Goal: Transaction & Acquisition: Purchase product/service

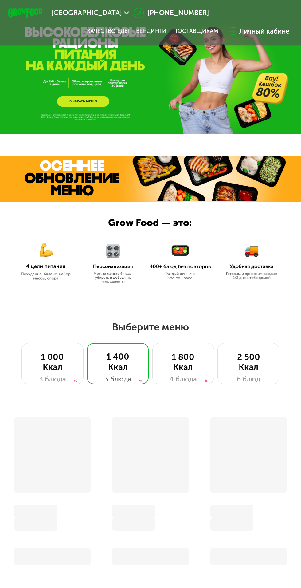
click at [262, 358] on div "2 500 Ккал" at bounding box center [249, 362] width 44 height 21
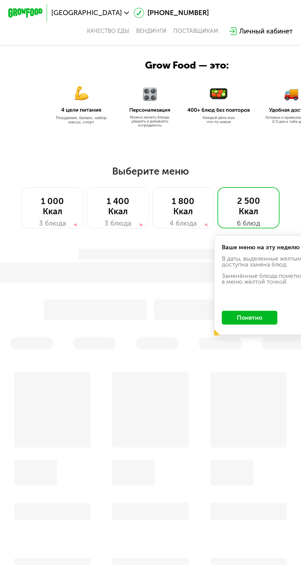
scroll to position [160, 0]
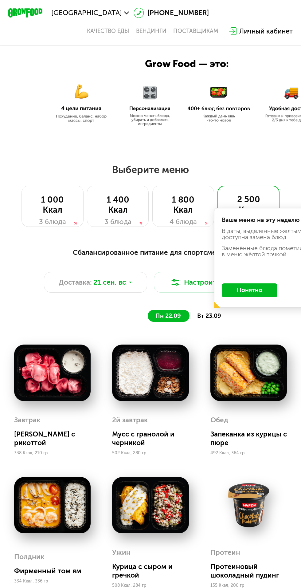
click at [266, 288] on button "Понятно" at bounding box center [250, 290] width 56 height 14
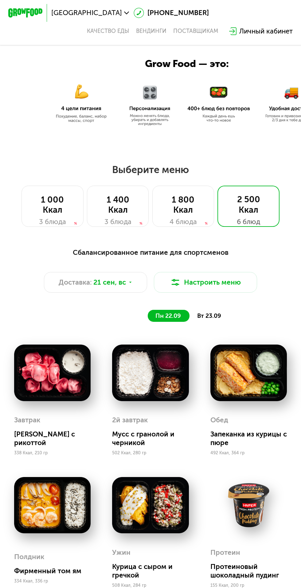
click at [118, 279] on span "21 сен, вс" at bounding box center [109, 282] width 33 height 10
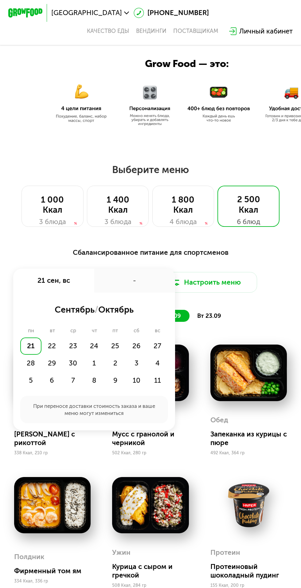
click at [164, 384] on div "11" at bounding box center [157, 380] width 21 height 17
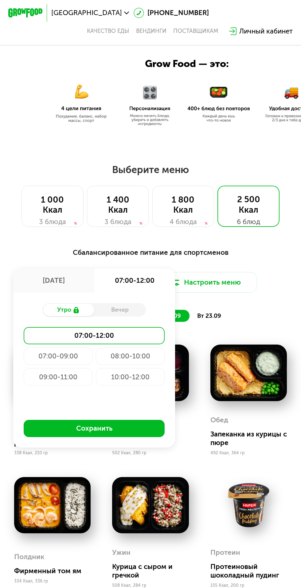
click at [134, 311] on div "Вечер" at bounding box center [120, 310] width 52 height 12
click at [123, 306] on div "Вечер" at bounding box center [120, 310] width 52 height 12
click at [137, 313] on div "Вечер" at bounding box center [120, 310] width 52 height 12
click at [137, 395] on div "Утро Вечер 07:00-12:00 07:00-09:00 08:00-10:00 09:00-11:00 10:00-12:00 Сохранить" at bounding box center [94, 370] width 162 height 155
click at [140, 380] on div "10:00-12:00" at bounding box center [130, 376] width 69 height 17
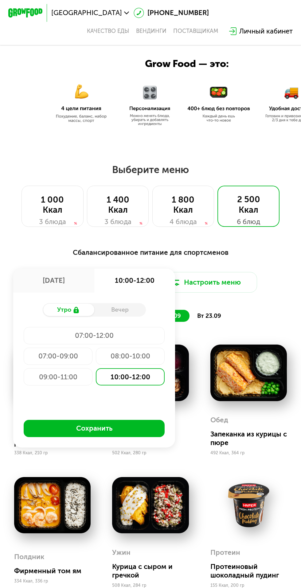
click at [134, 433] on button "Сохранить" at bounding box center [94, 428] width 141 height 17
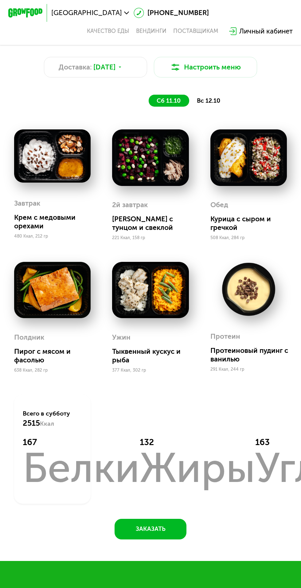
scroll to position [370, 0]
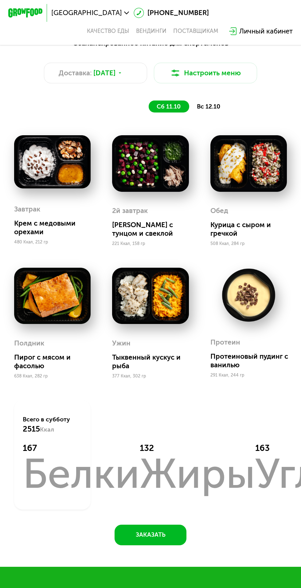
click at [116, 70] on span "[DATE]" at bounding box center [104, 73] width 22 height 10
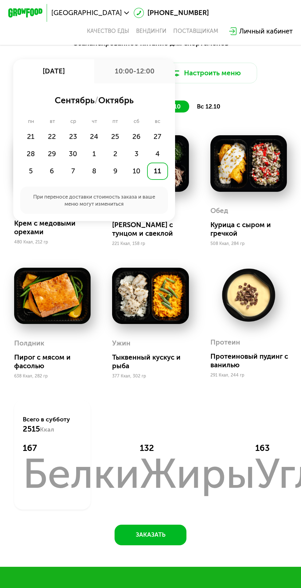
click at [115, 170] on div "9" at bounding box center [115, 171] width 21 height 17
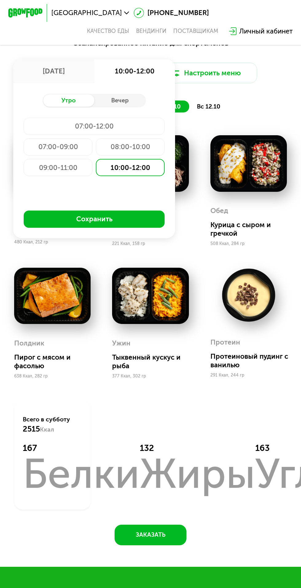
click at [61, 220] on button "Сохранить" at bounding box center [94, 219] width 141 height 17
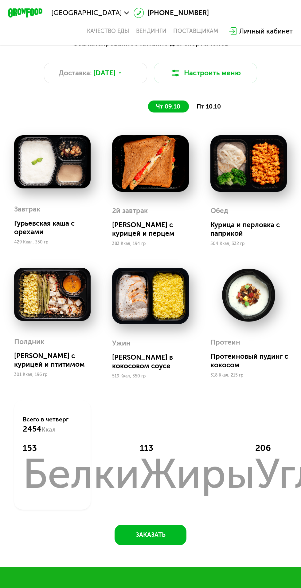
click at [110, 82] on div "Доставка: [DATE]" at bounding box center [95, 73] width 103 height 21
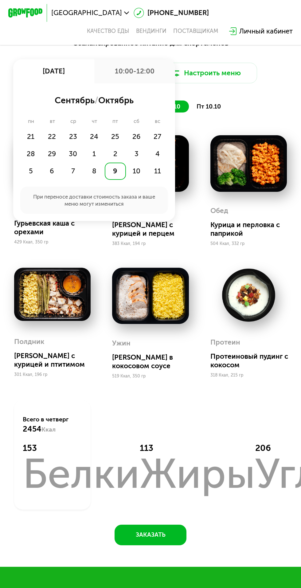
click at [135, 174] on div "10" at bounding box center [136, 171] width 21 height 17
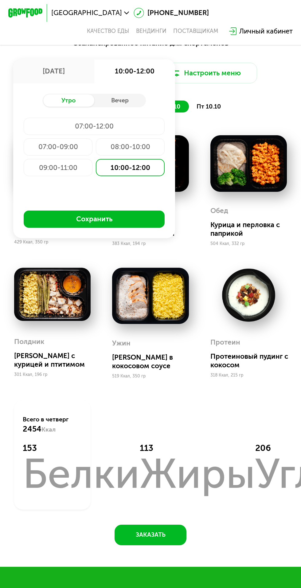
click at [63, 221] on button "Сохранить" at bounding box center [94, 219] width 141 height 17
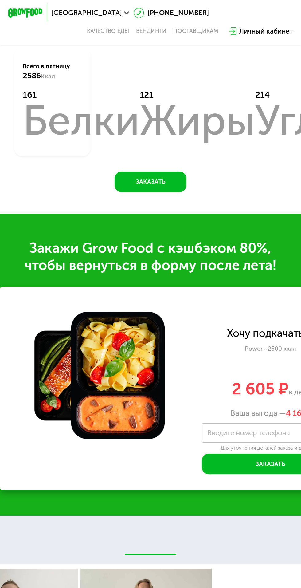
scroll to position [735, 0]
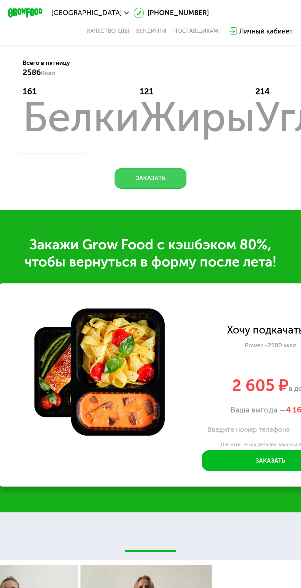
click at [141, 186] on button "Заказать" at bounding box center [151, 178] width 72 height 21
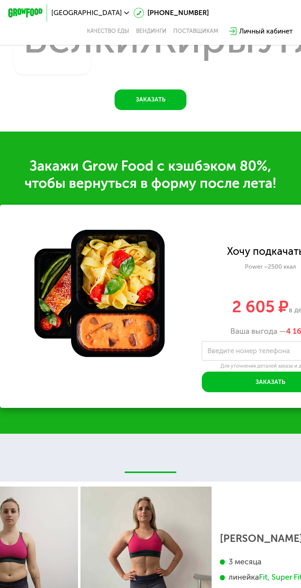
scroll to position [813, 0]
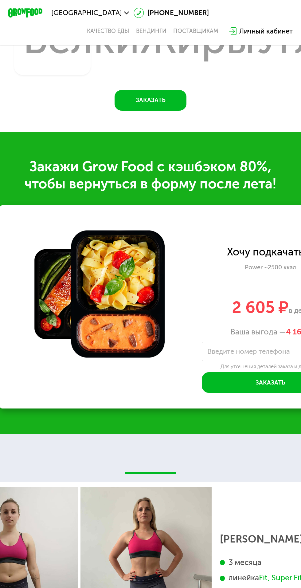
click at [264, 354] on label "Введите номер телефона" at bounding box center [248, 351] width 83 height 5
click at [264, 354] on input "Введите номер телефона" at bounding box center [271, 351] width 138 height 19
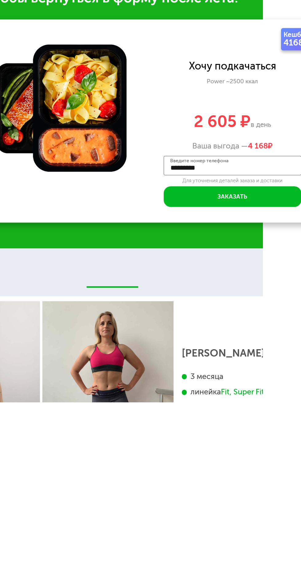
type input "**********"
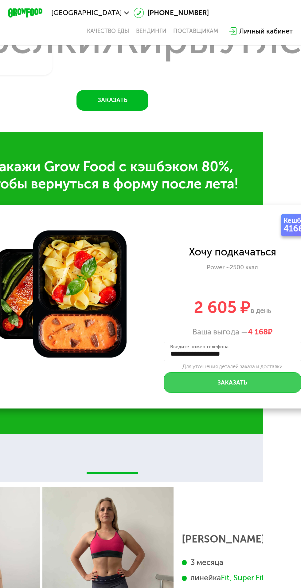
click at [261, 385] on button "Заказать" at bounding box center [233, 382] width 138 height 21
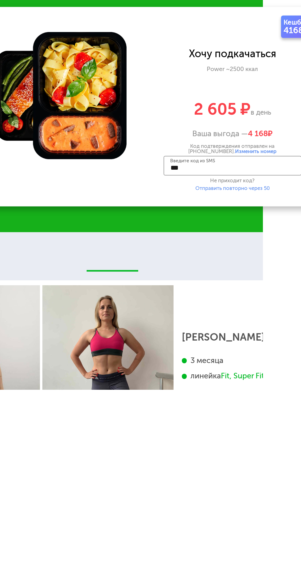
type input "****"
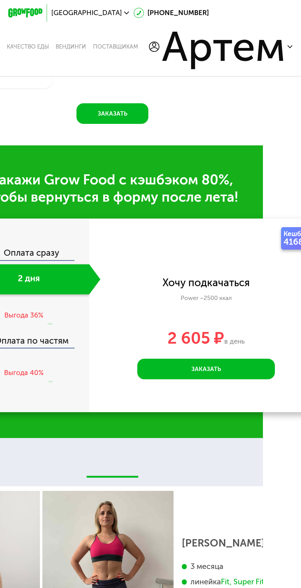
scroll to position [816, 0]
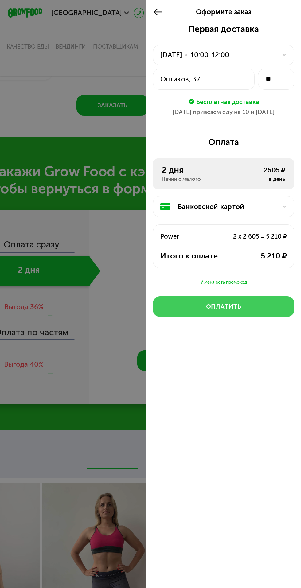
click at [264, 306] on button "Оплатить" at bounding box center [223, 306] width 141 height 21
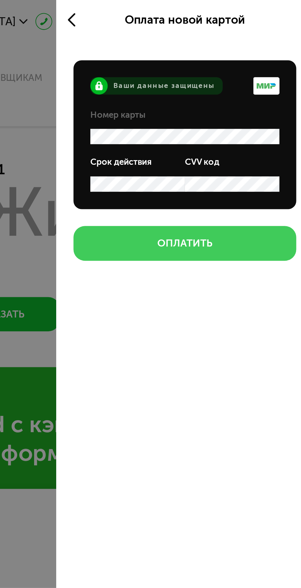
click at [265, 146] on button "Оплатить" at bounding box center [224, 146] width 134 height 21
